Goal: Information Seeking & Learning: Learn about a topic

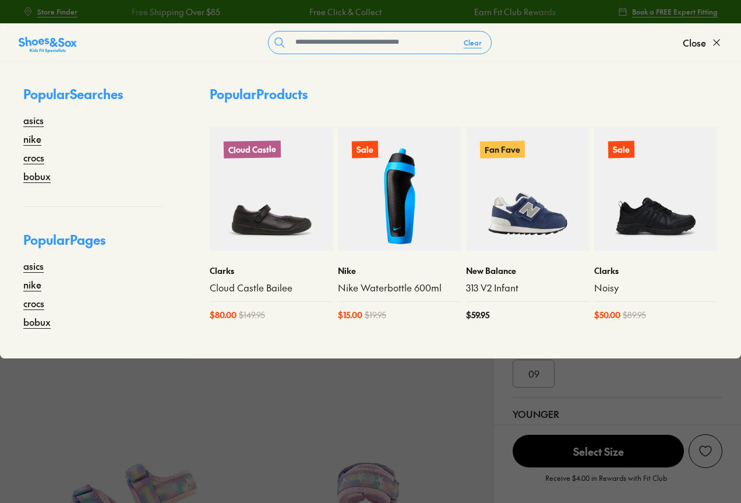
select select "*"
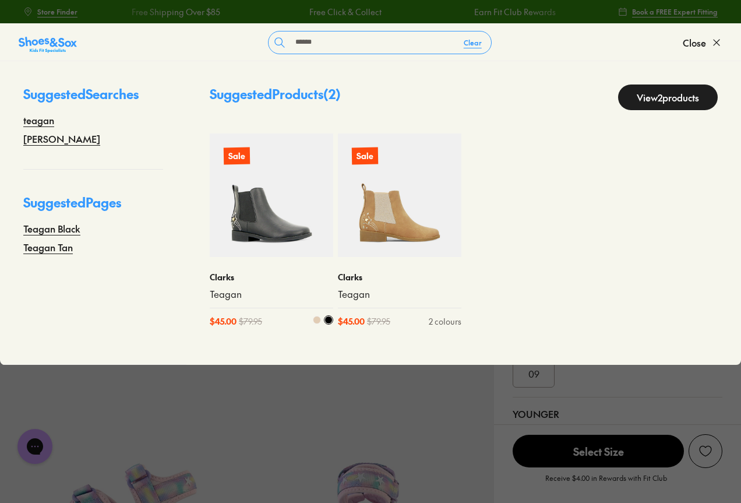
type input "******"
click at [267, 234] on img at bounding box center [272, 195] width 124 height 124
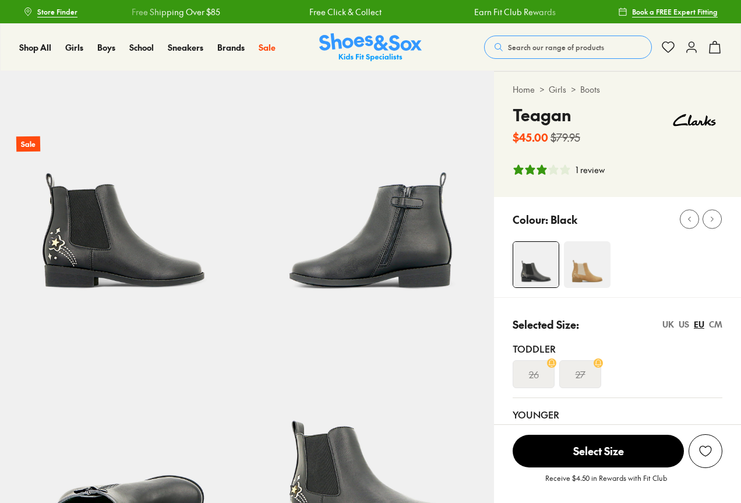
select select "*"
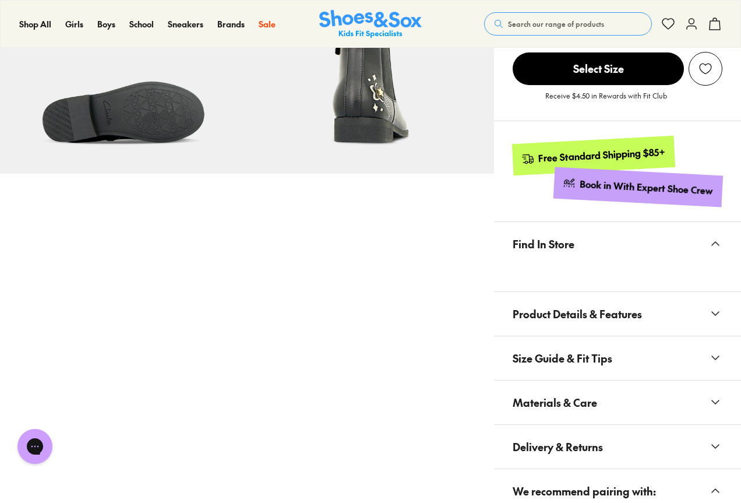
scroll to position [700, 0]
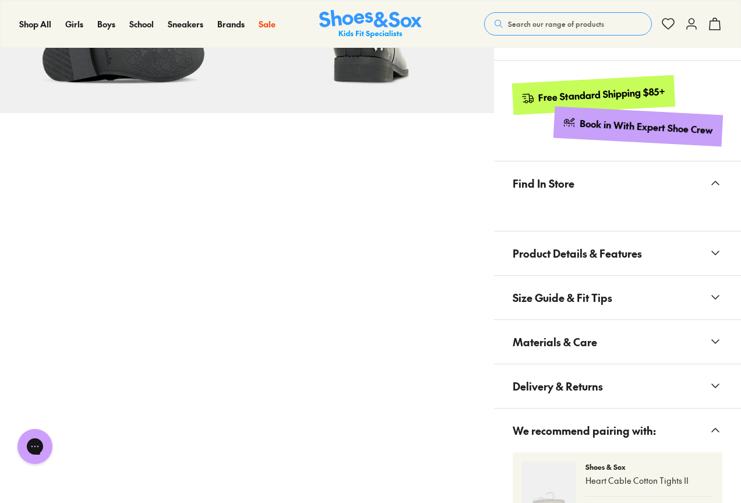
click at [585, 344] on span "Materials & Care" at bounding box center [555, 342] width 85 height 34
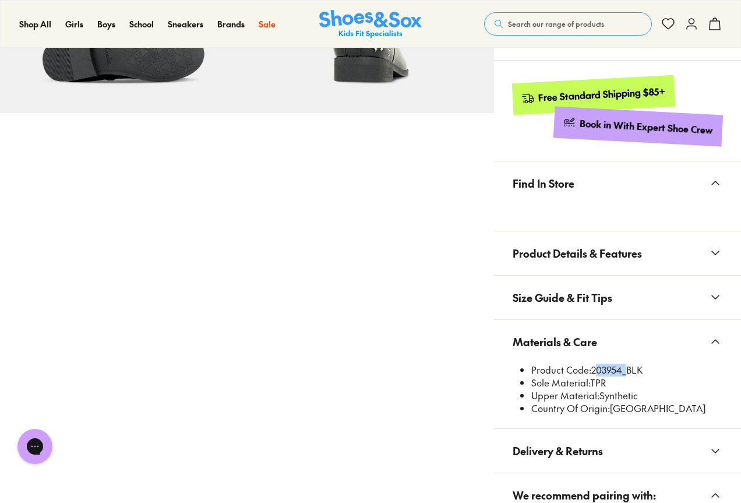
drag, startPoint x: 594, startPoint y: 371, endPoint x: 621, endPoint y: 370, distance: 27.5
click at [621, 370] on li "Product Code: 203954_BLK" at bounding box center [627, 370] width 191 height 13
copy li "203954"
